Goal: Communication & Community: Answer question/provide support

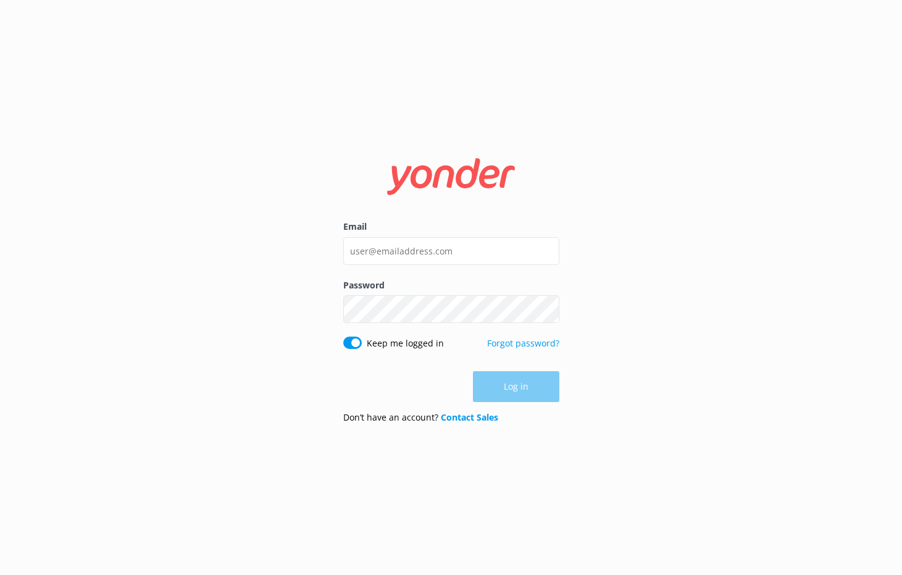
click at [431, 218] on form "Email Password Show password Keep me logged in Forgot password? Log in Don’t ha…" at bounding box center [451, 287] width 216 height 292
click at [431, 271] on div "Email" at bounding box center [451, 249] width 216 height 58
click at [431, 263] on input "Email" at bounding box center [451, 251] width 216 height 28
type input "[EMAIL_ADDRESS][DOMAIN_NAME]"
click at [517, 397] on button "Log in" at bounding box center [516, 386] width 86 height 31
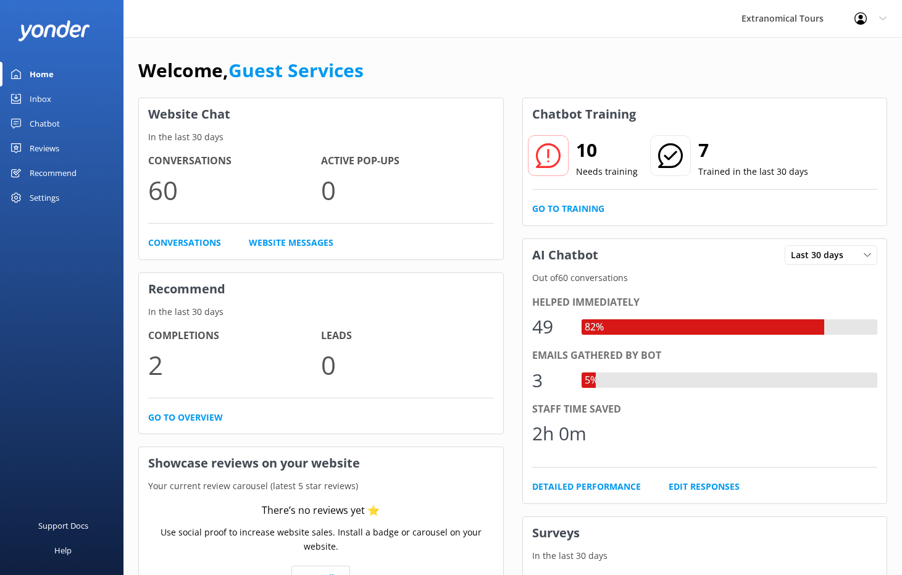
click at [54, 102] on link "Inbox" at bounding box center [61, 98] width 123 height 25
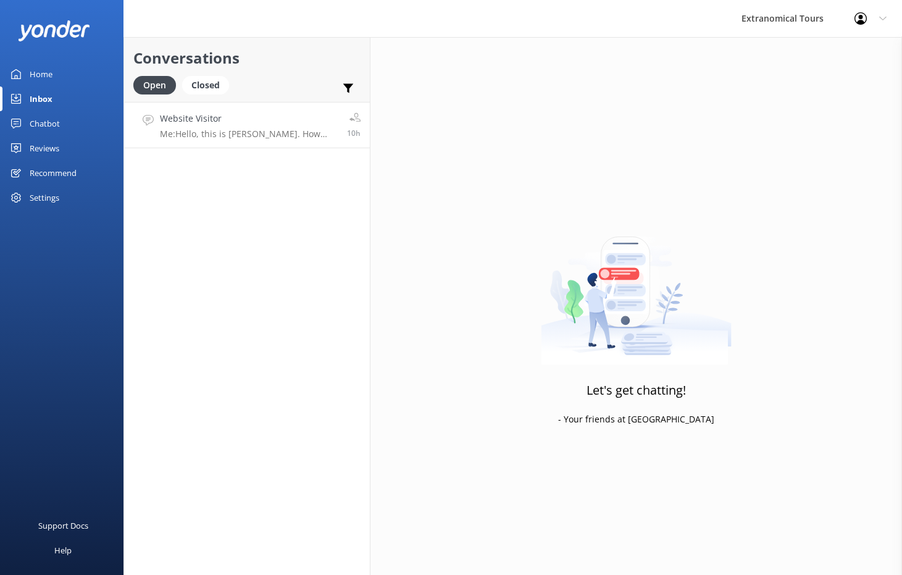
click at [292, 136] on p "Me: Hello, this is [PERSON_NAME]. How may I help you [DATE]?" at bounding box center [249, 133] width 178 height 11
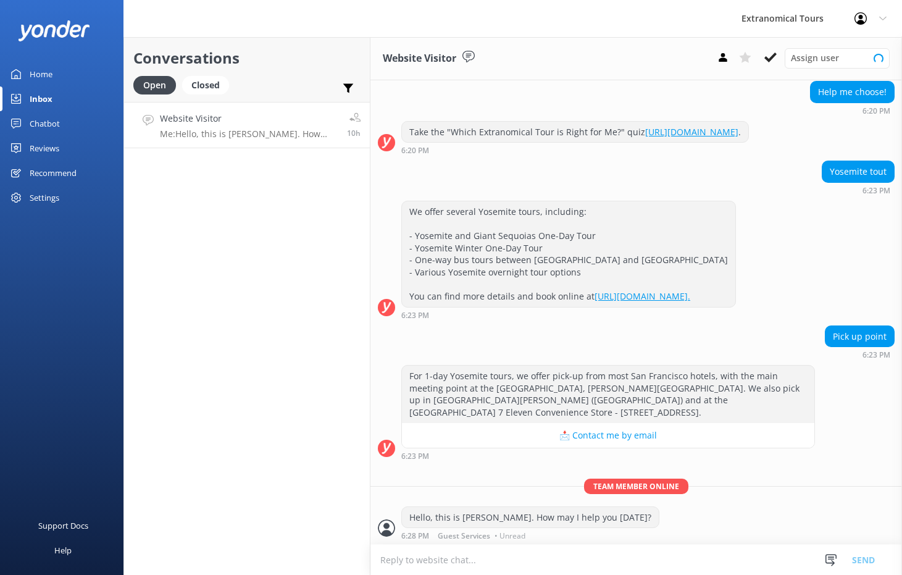
scroll to position [124, 0]
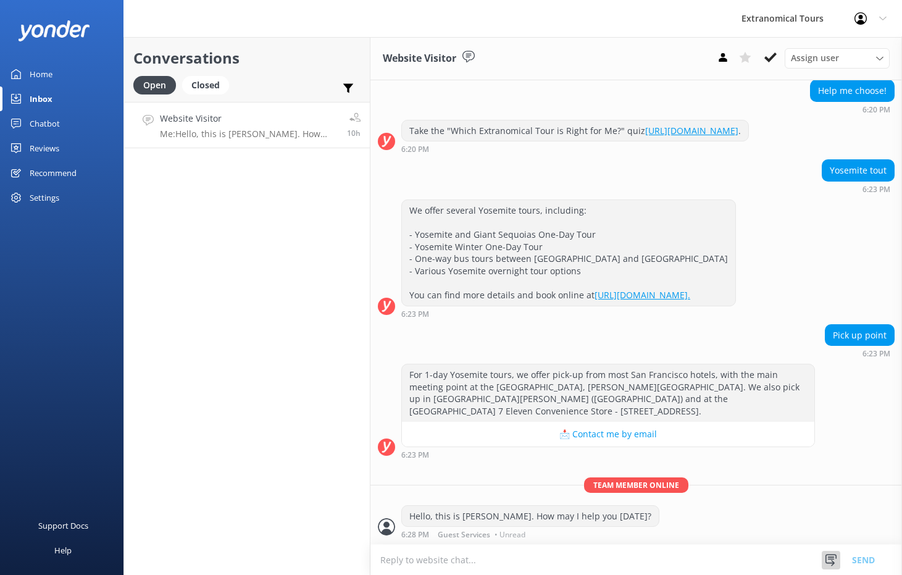
click at [830, 559] on icon at bounding box center [831, 560] width 12 height 12
